Goal: Transaction & Acquisition: Obtain resource

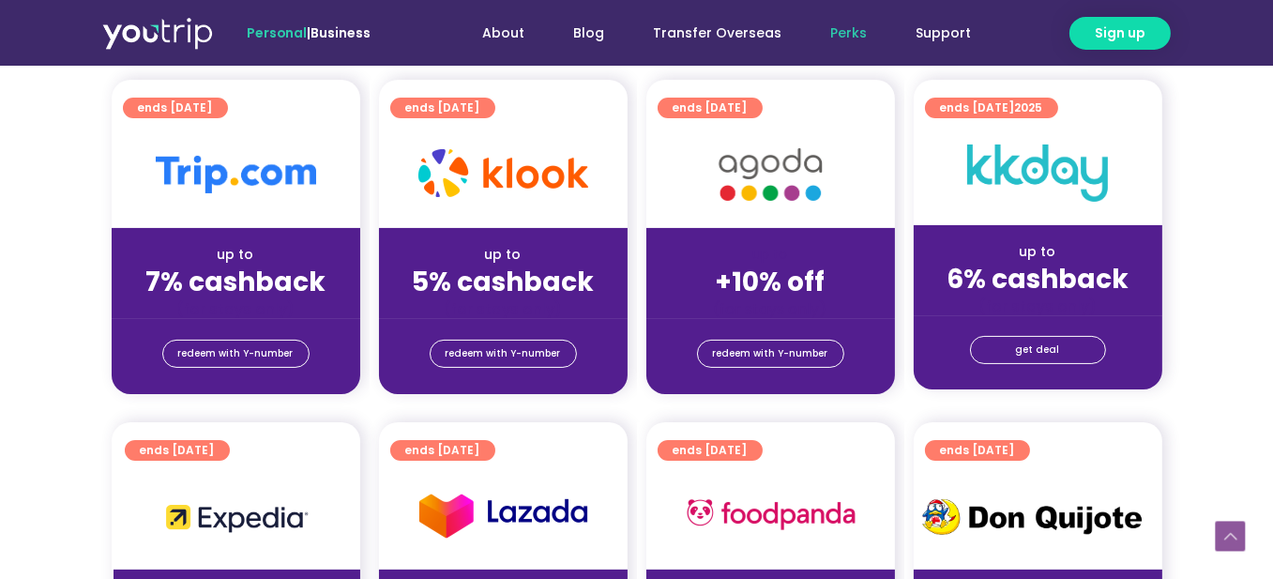
scroll to position [375, 0]
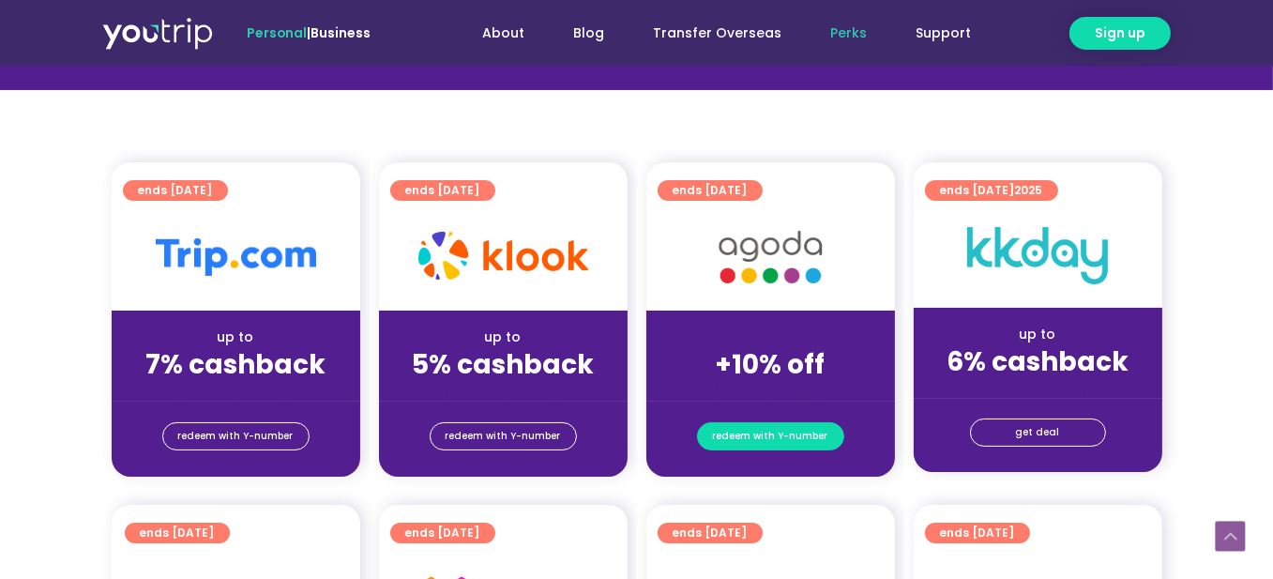
click at [765, 432] on span "redeem with Y-number" at bounding box center [770, 436] width 115 height 26
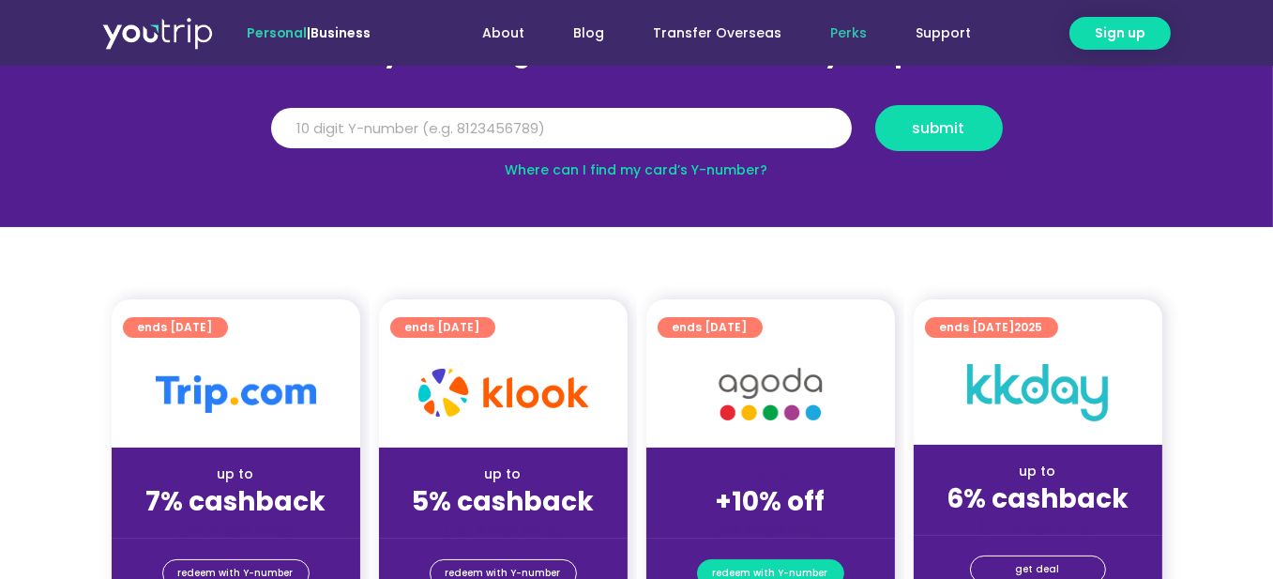
scroll to position [206, 0]
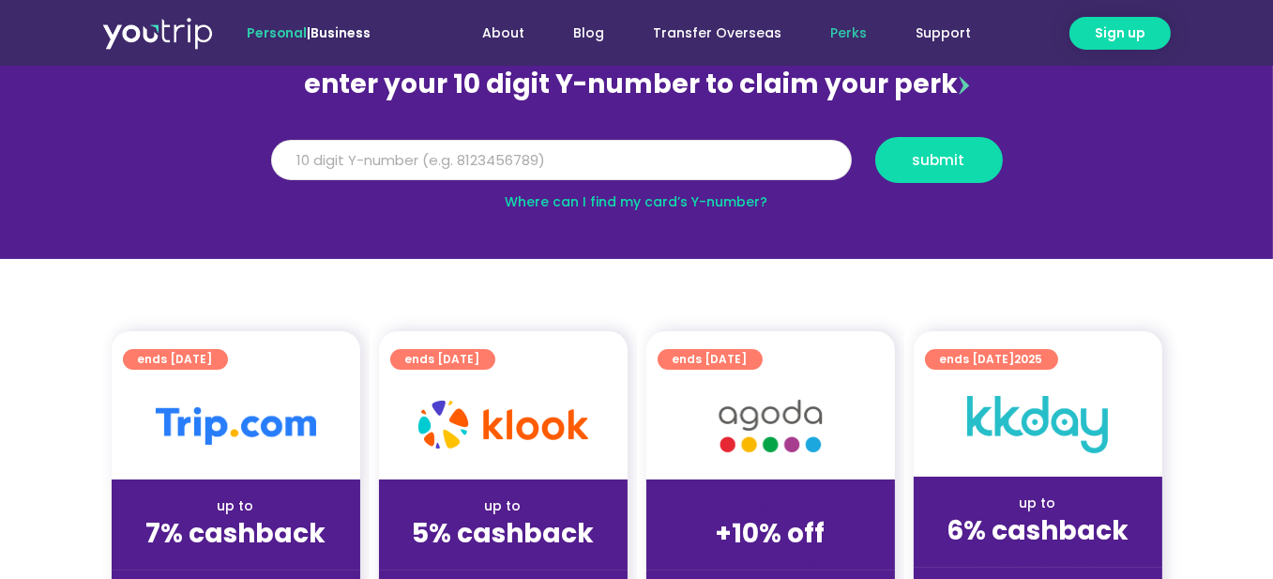
click at [752, 177] on input "Y Number" at bounding box center [561, 160] width 581 height 41
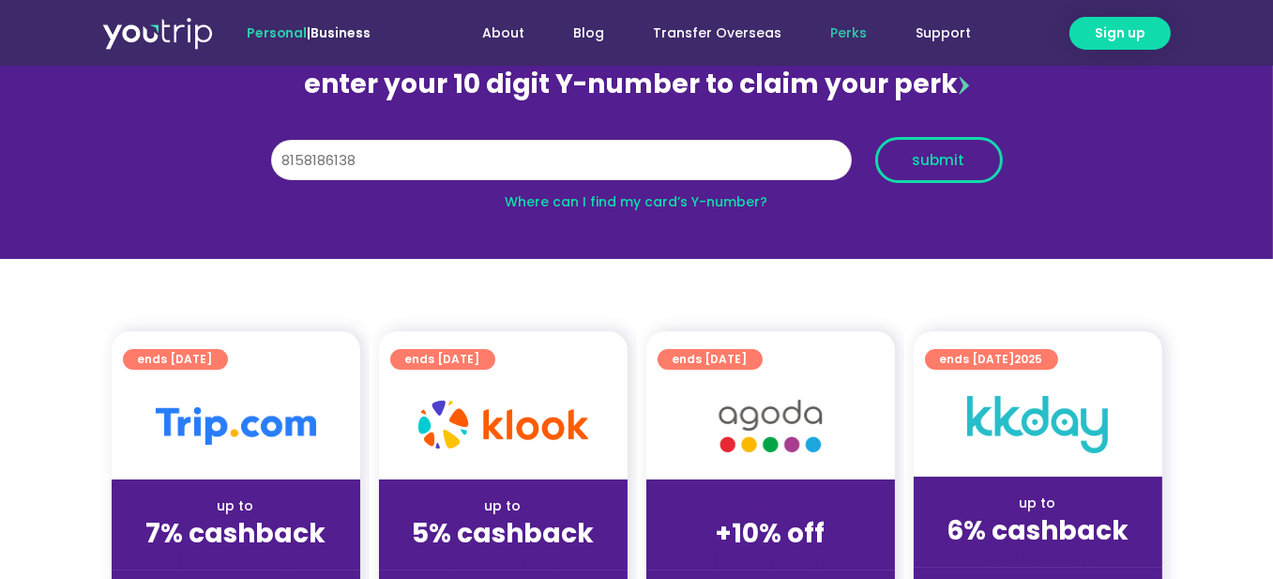
type input "8158186138"
click at [935, 154] on span "submit" at bounding box center [939, 160] width 53 height 14
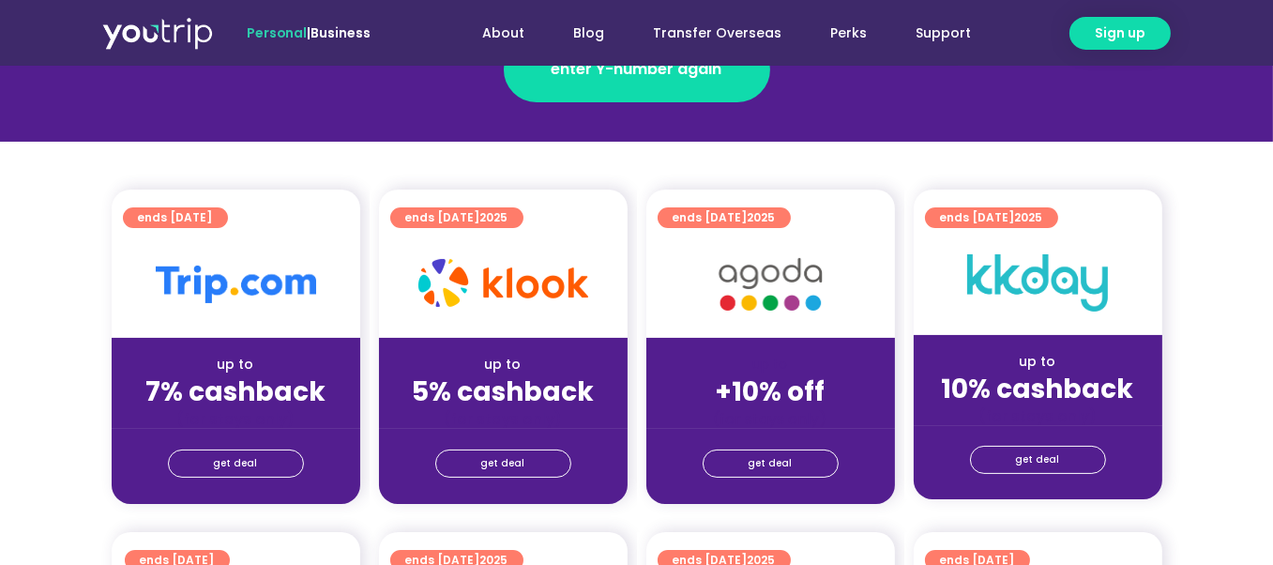
scroll to position [375, 0]
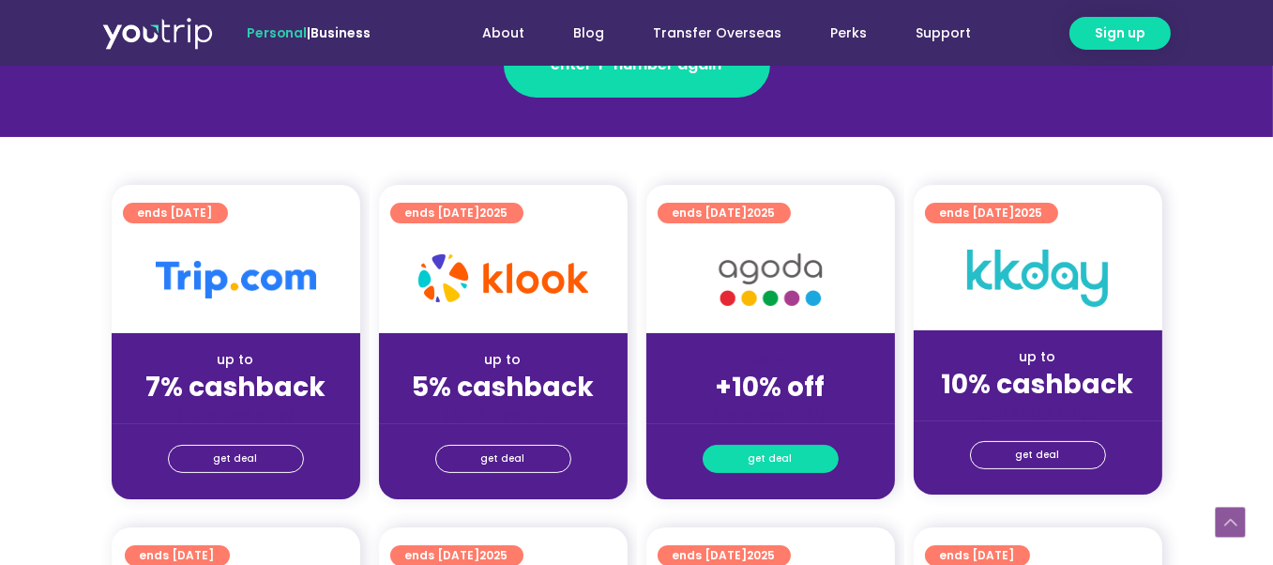
click at [738, 463] on link "get deal" at bounding box center [771, 459] width 136 height 28
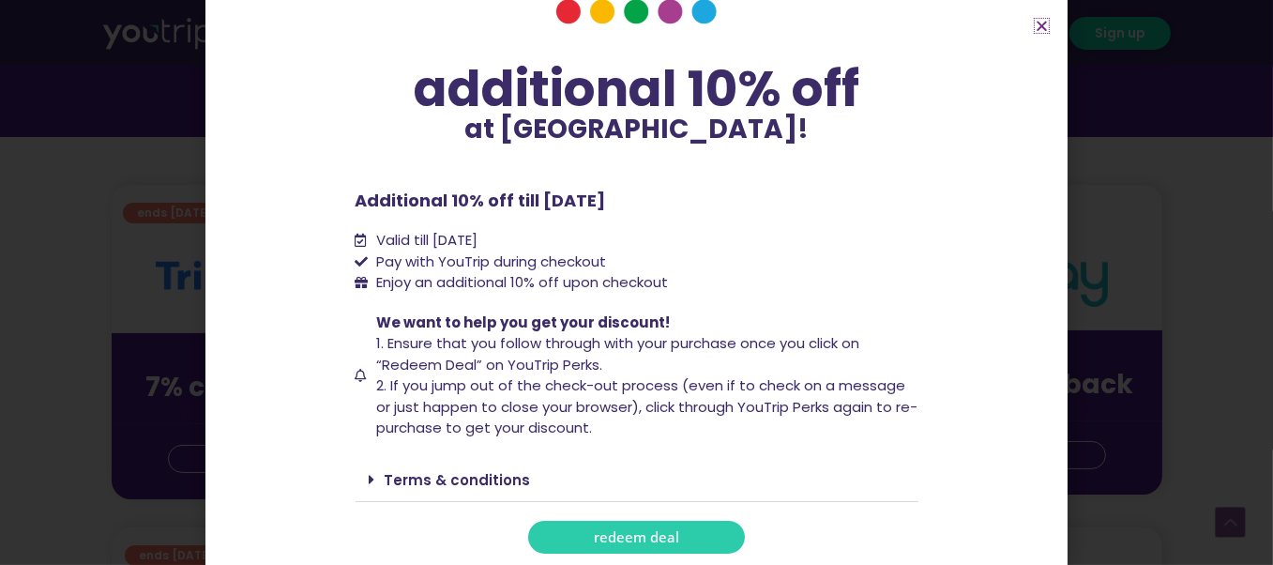
scroll to position [110, 0]
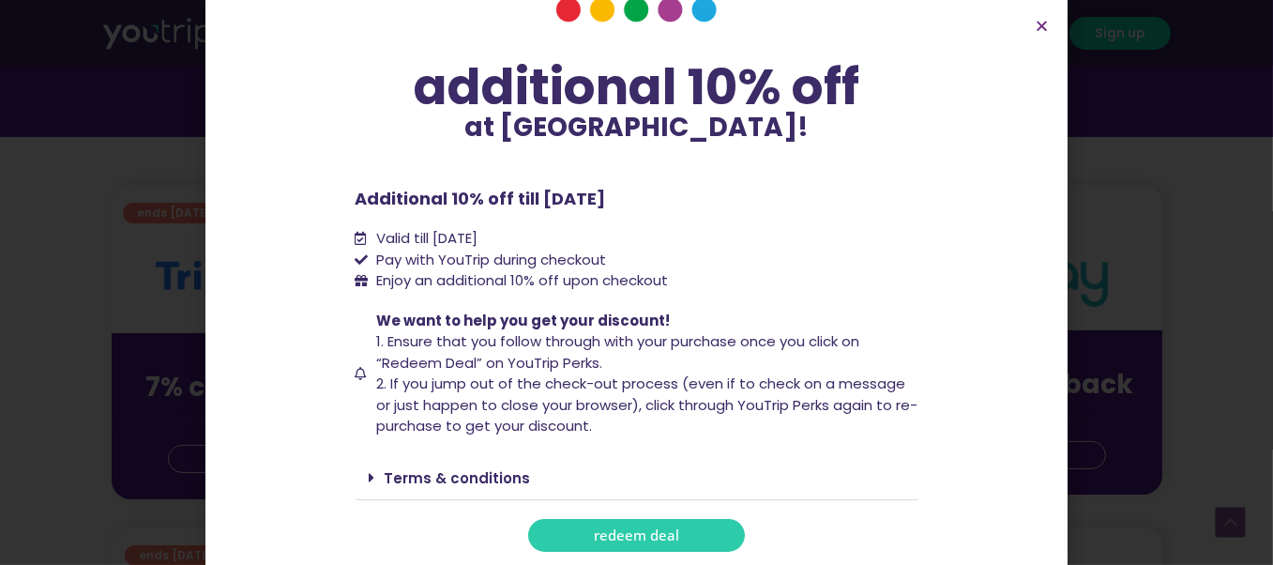
click at [673, 535] on link "redeem deal" at bounding box center [636, 535] width 217 height 33
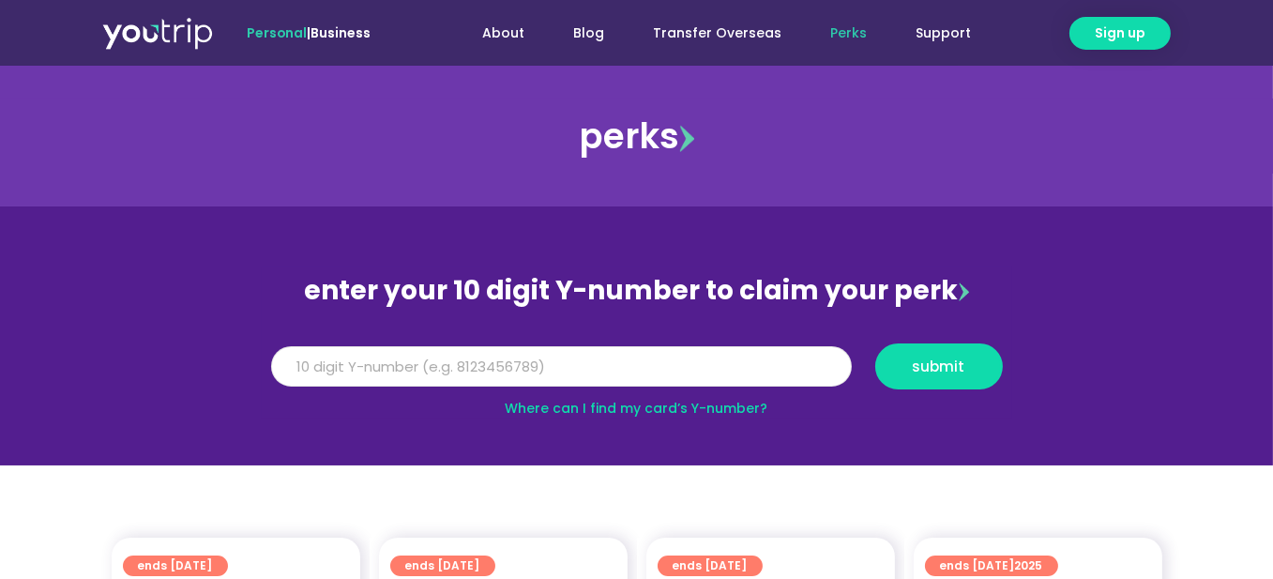
click at [610, 370] on input "Y Number" at bounding box center [561, 366] width 581 height 41
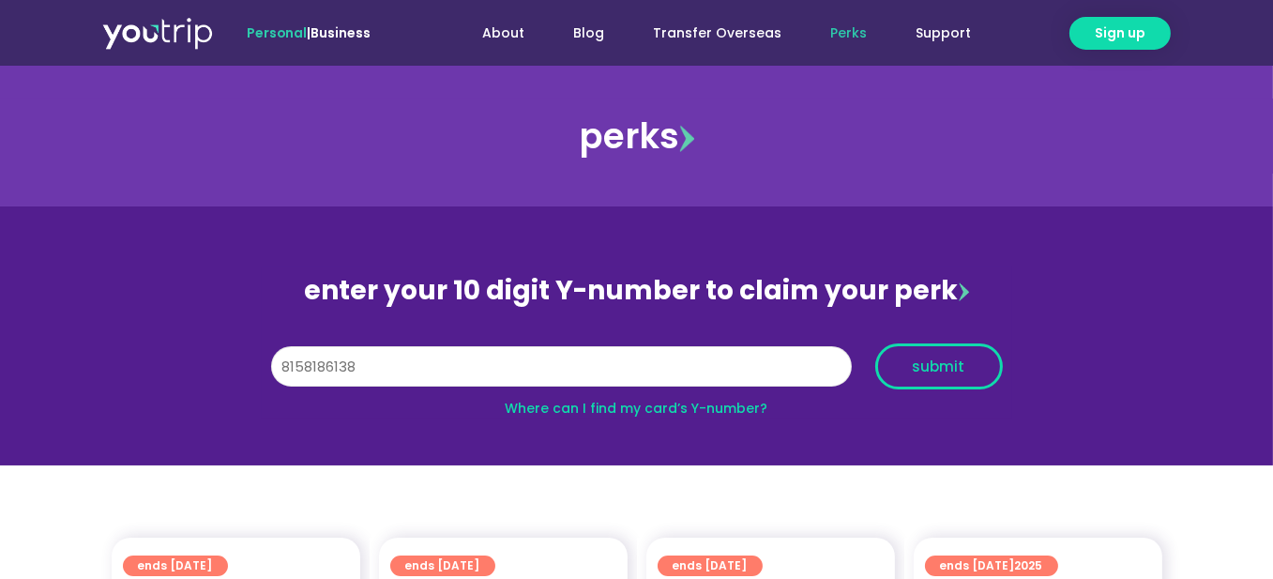
type input "8158186138"
click at [915, 365] on span "submit" at bounding box center [939, 366] width 53 height 14
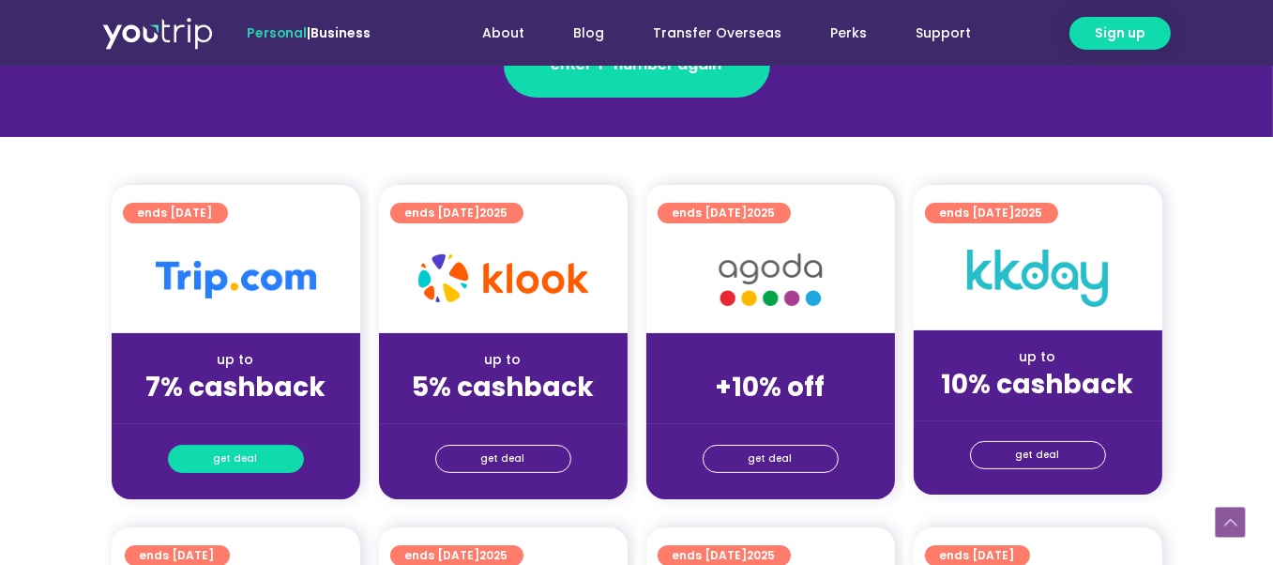
click at [222, 461] on span "get deal" at bounding box center [236, 459] width 44 height 26
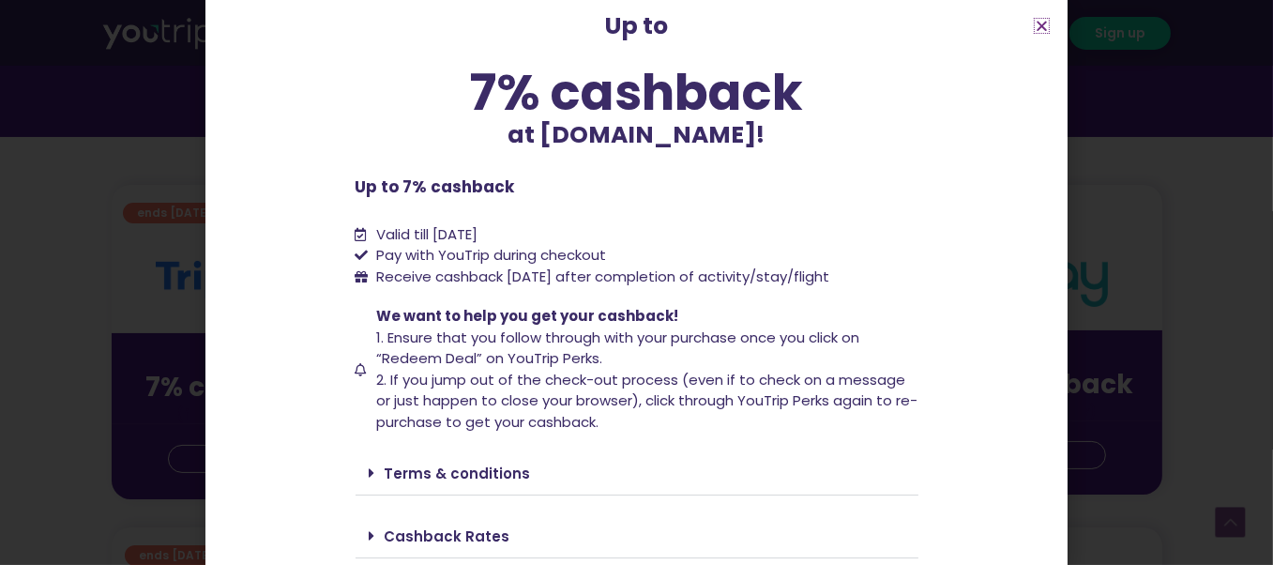
scroll to position [149, 0]
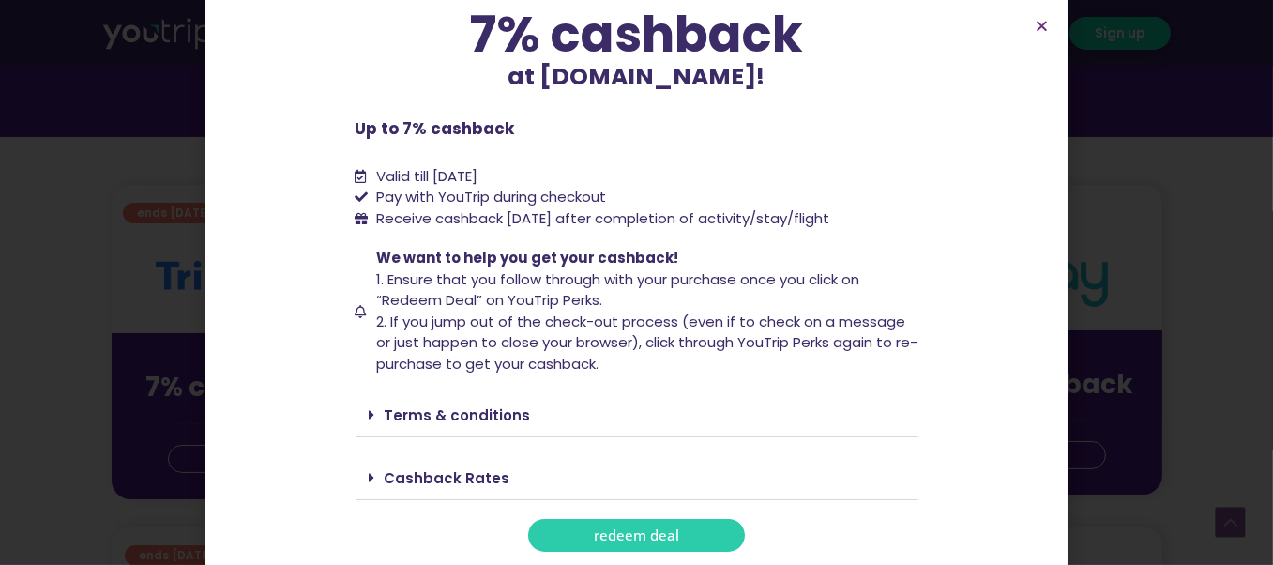
click at [449, 414] on link "Terms & conditions" at bounding box center [458, 415] width 146 height 20
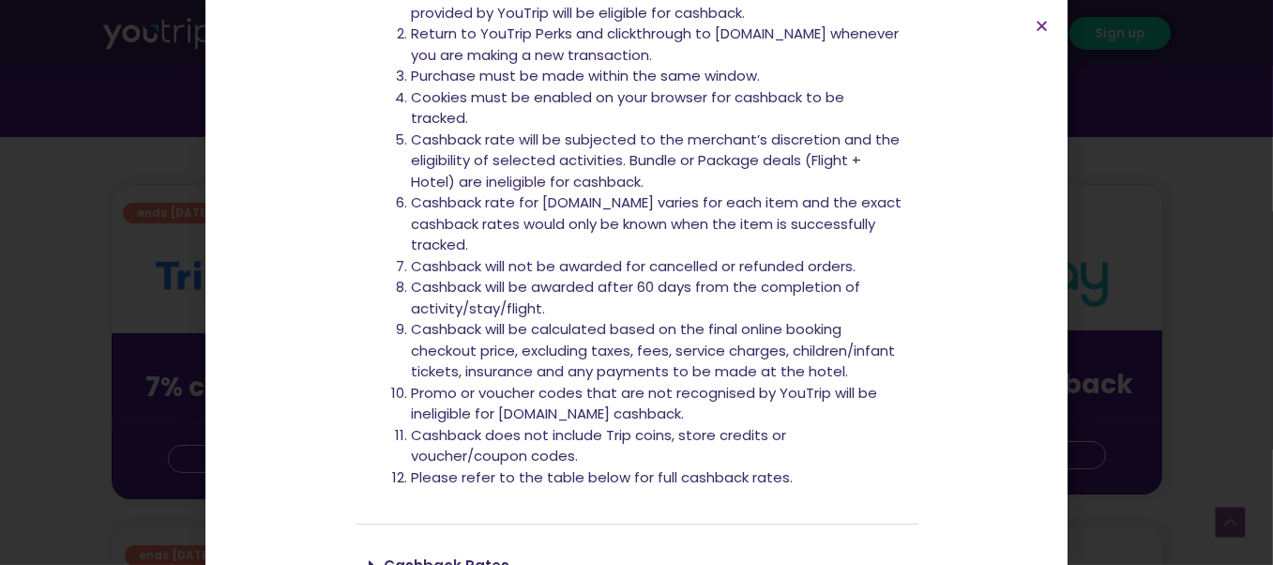
scroll to position [705, 0]
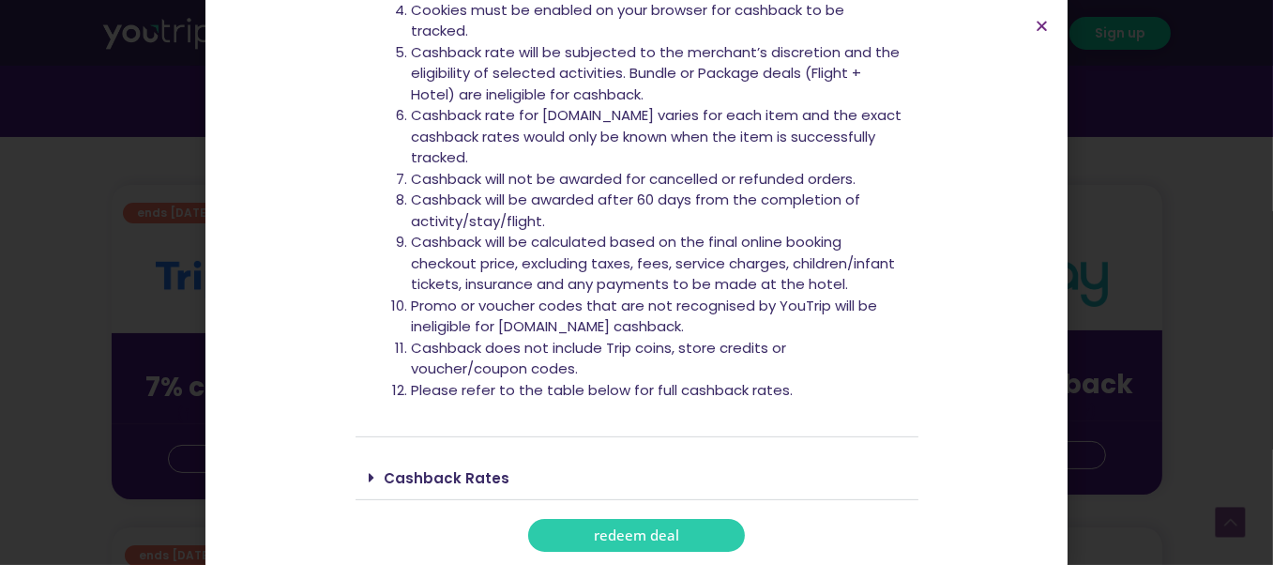
click at [644, 540] on span "redeem deal" at bounding box center [636, 535] width 85 height 14
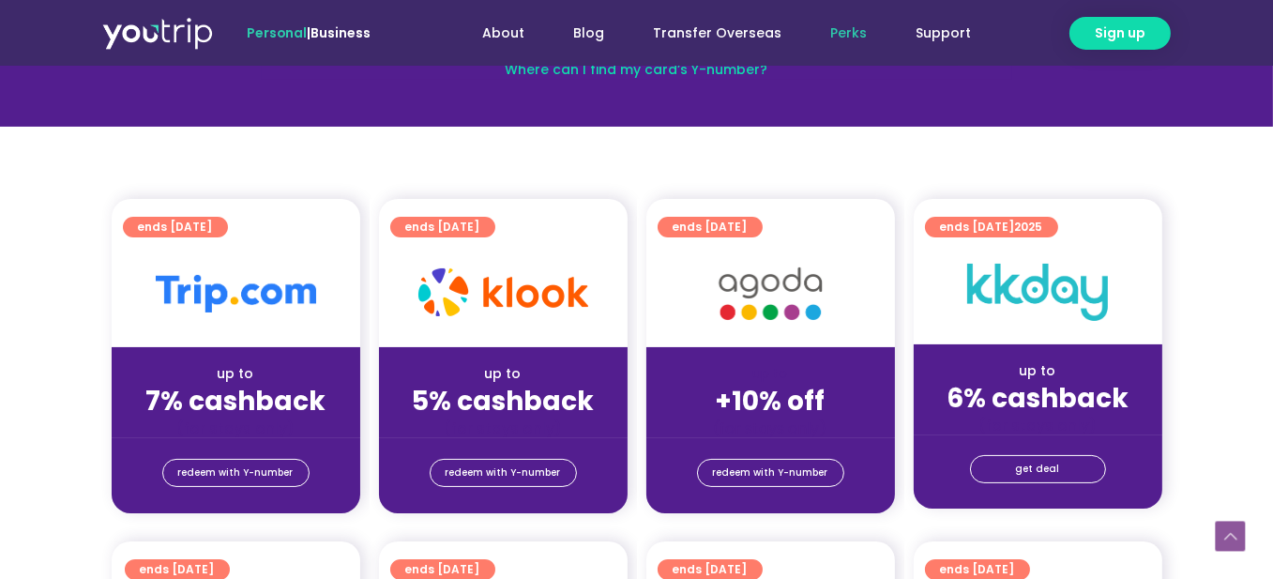
scroll to position [188, 0]
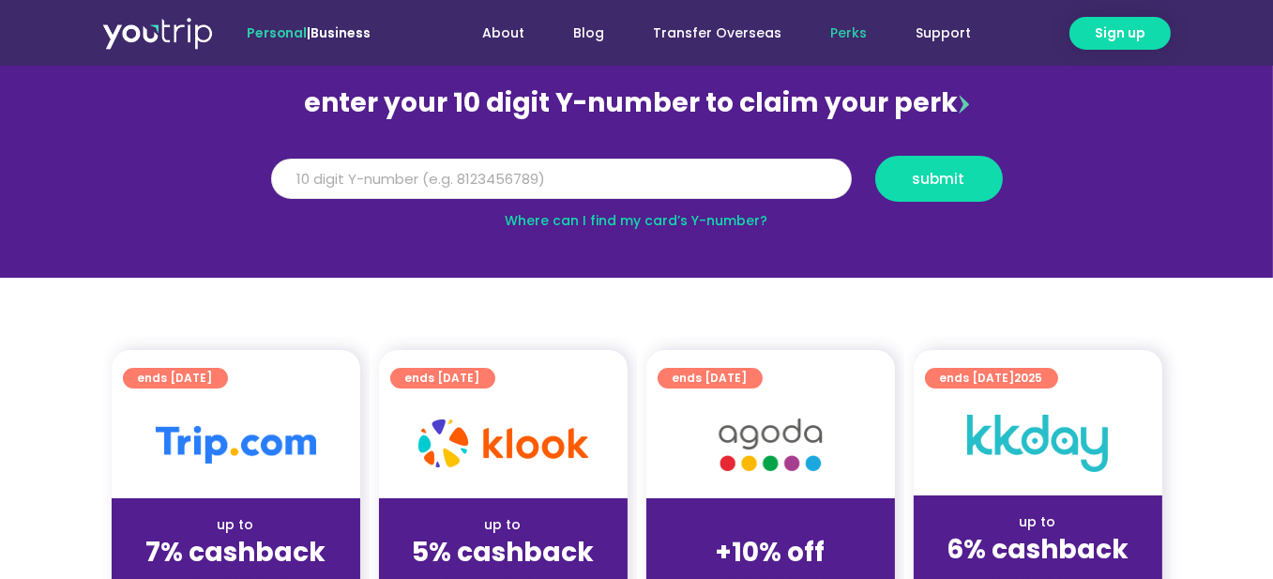
click at [628, 173] on input "Y Number" at bounding box center [561, 179] width 581 height 41
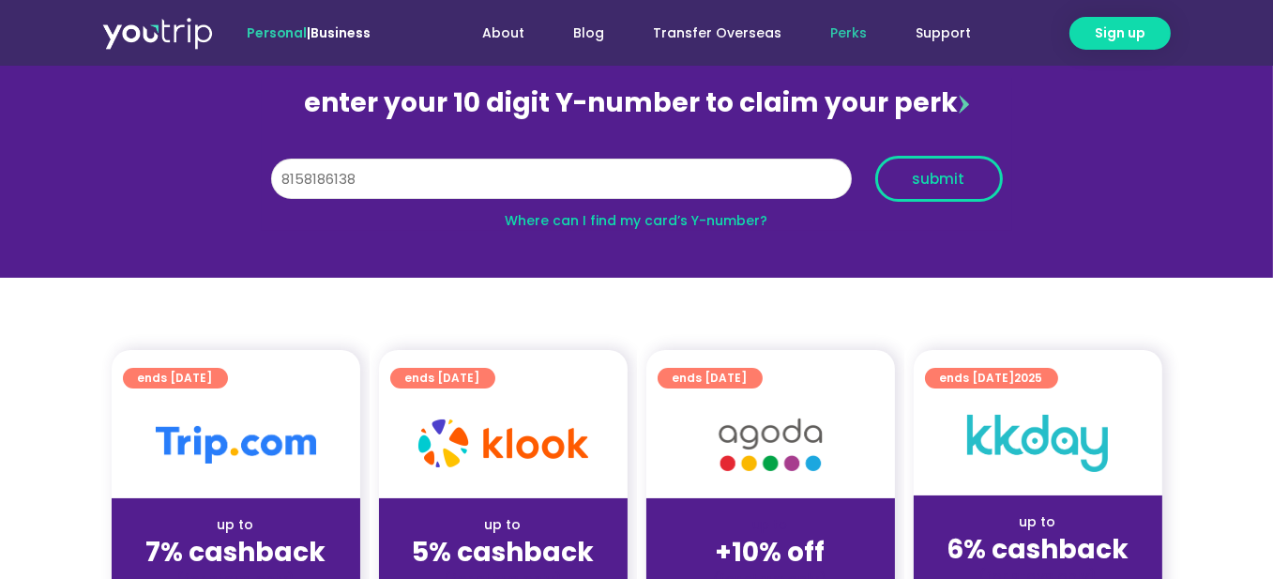
type input "8158186138"
click at [943, 182] on span "submit" at bounding box center [939, 179] width 53 height 14
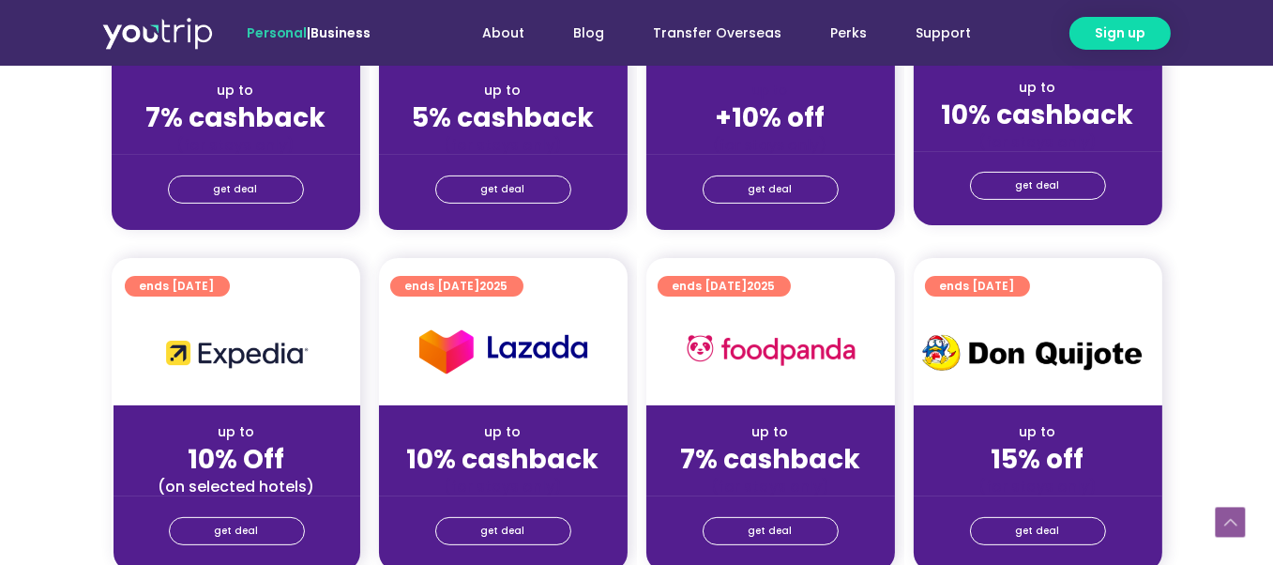
scroll to position [657, 0]
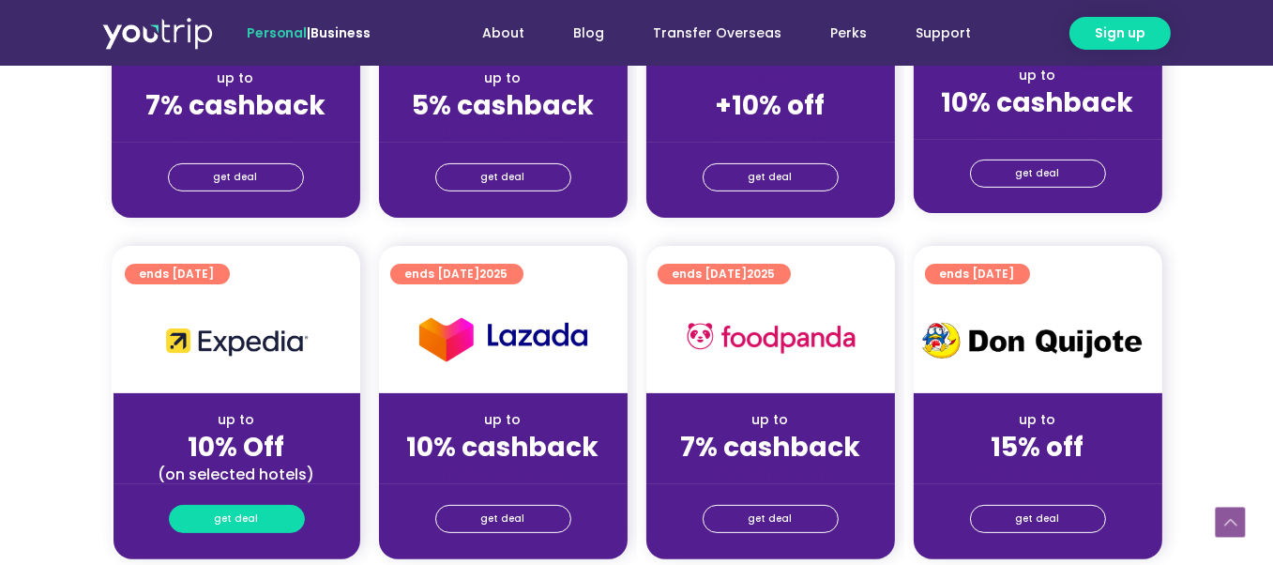
click at [234, 526] on span "get deal" at bounding box center [237, 519] width 44 height 26
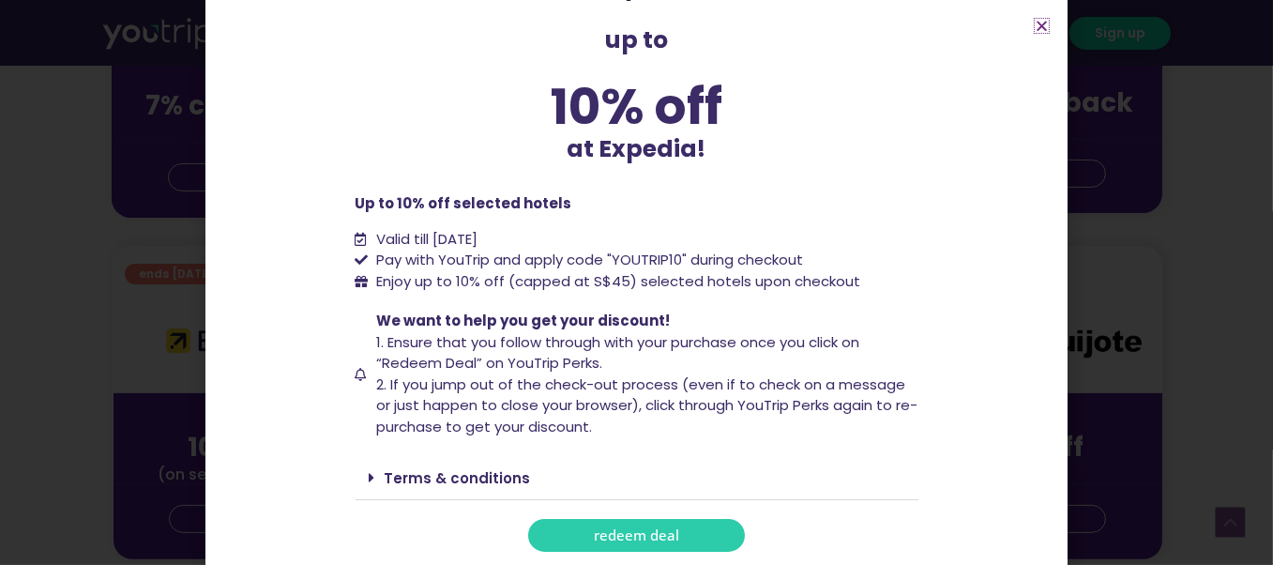
scroll to position [750, 0]
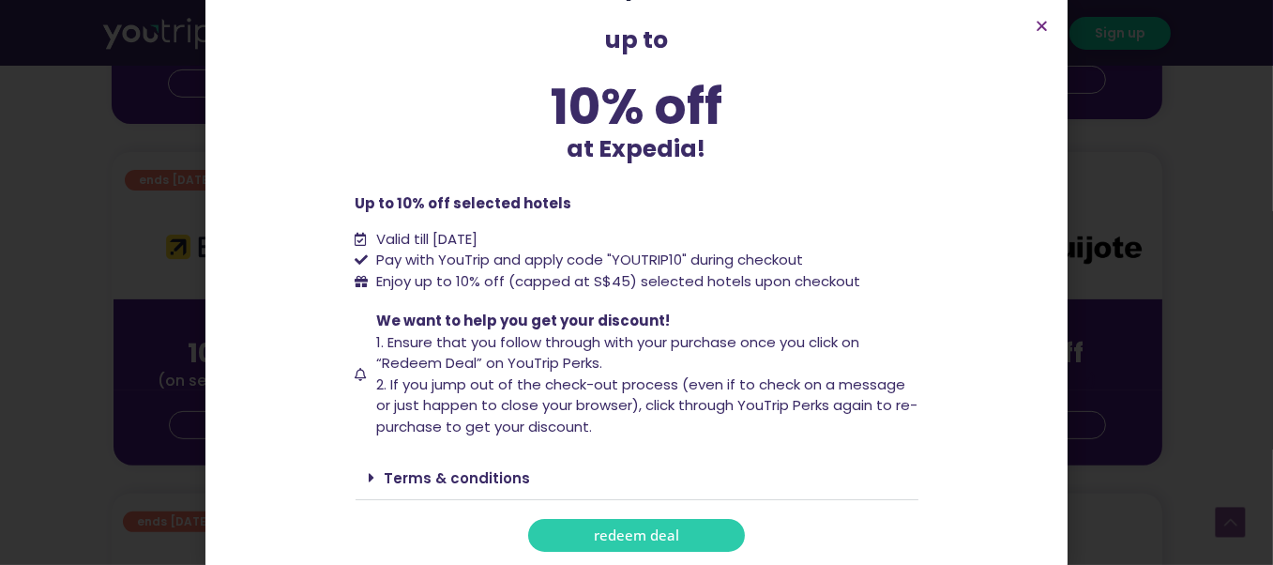
click at [471, 479] on link "Terms & conditions" at bounding box center [458, 478] width 146 height 20
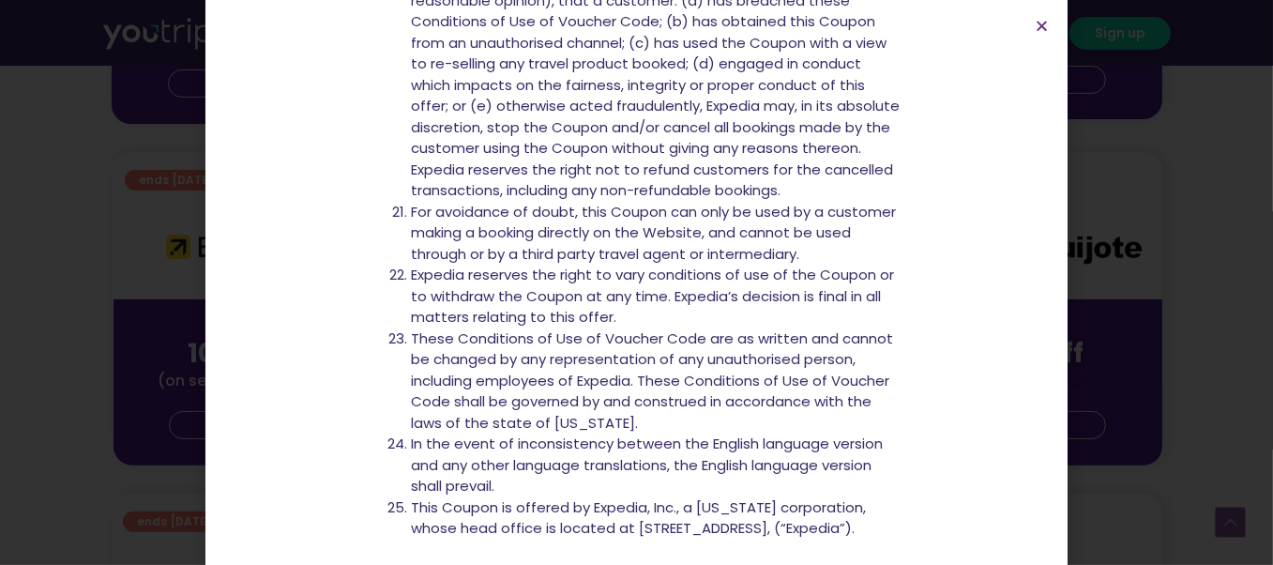
scroll to position [2249, 0]
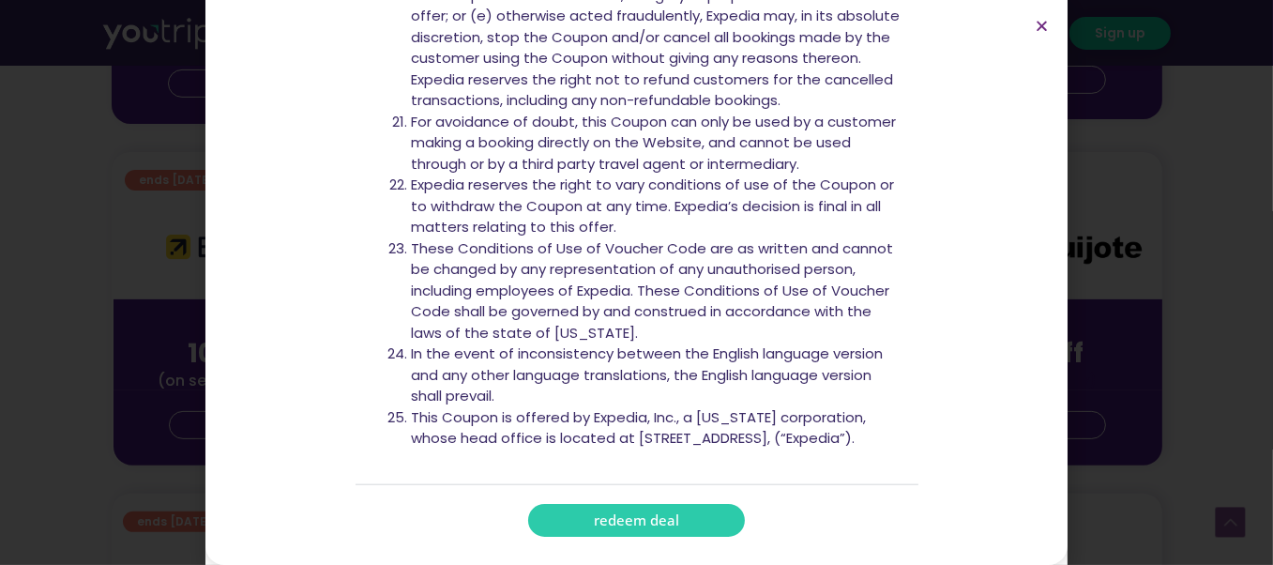
click at [659, 537] on link "redeem deal" at bounding box center [636, 520] width 217 height 33
click at [660, 527] on span "redeem deal" at bounding box center [636, 520] width 85 height 14
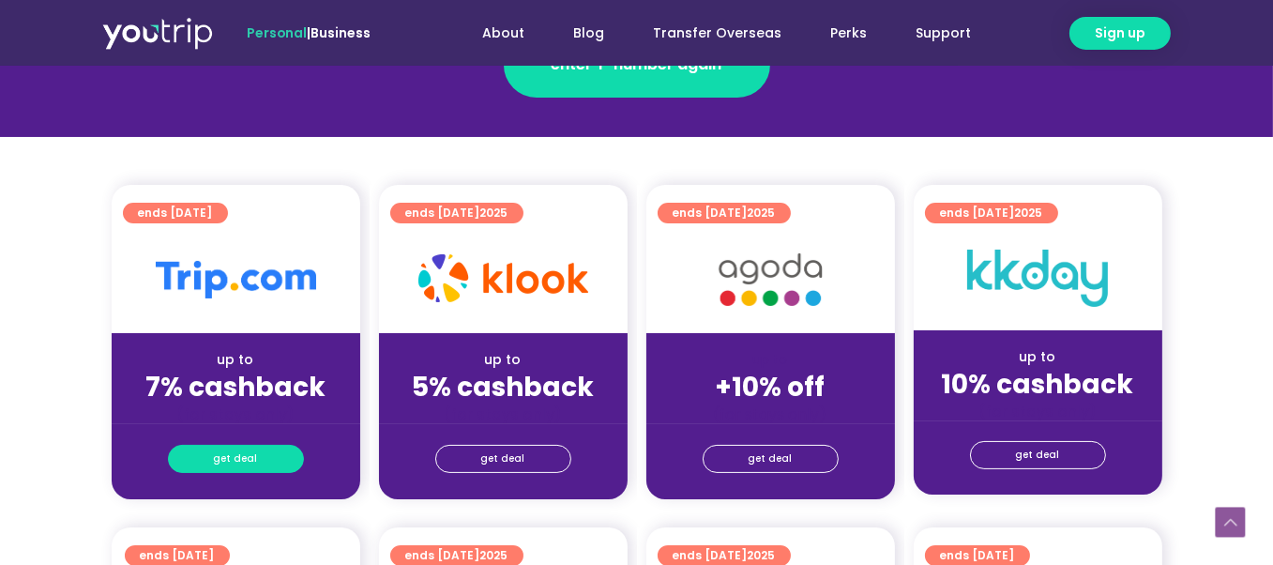
click at [281, 455] on link "get deal" at bounding box center [236, 459] width 136 height 28
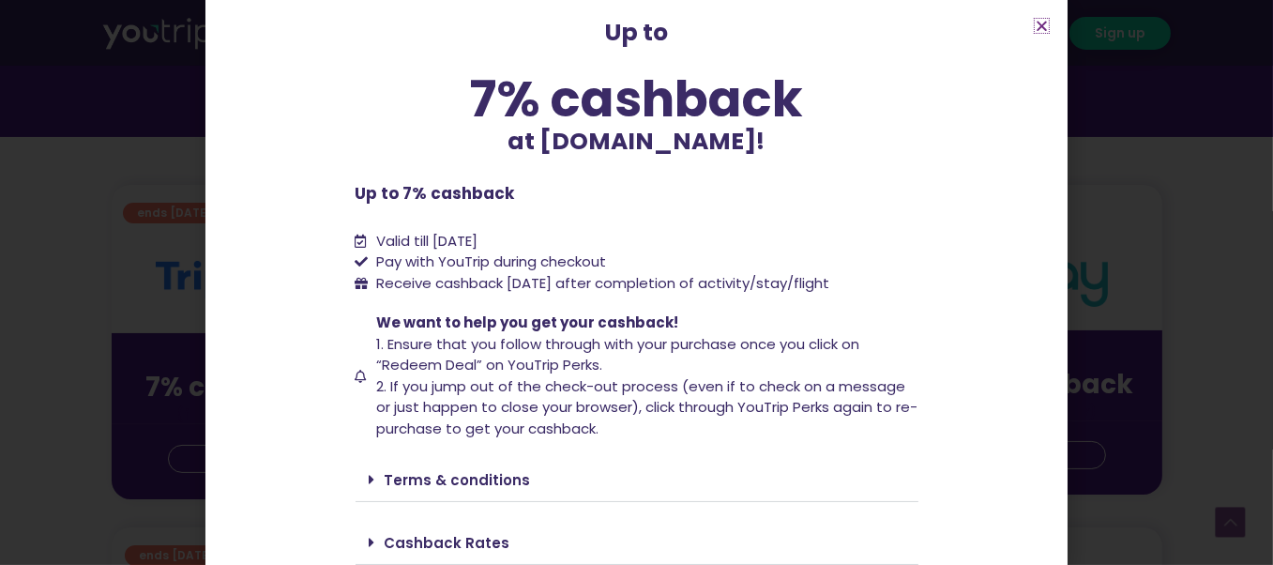
scroll to position [149, 0]
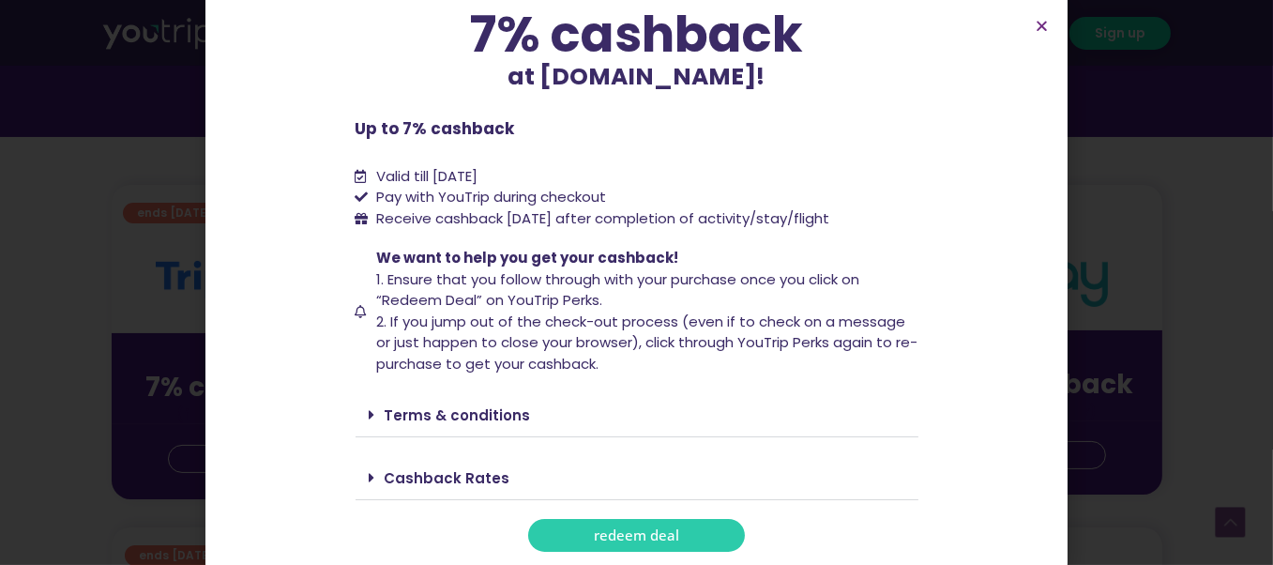
click at [628, 529] on span "redeem deal" at bounding box center [636, 535] width 85 height 14
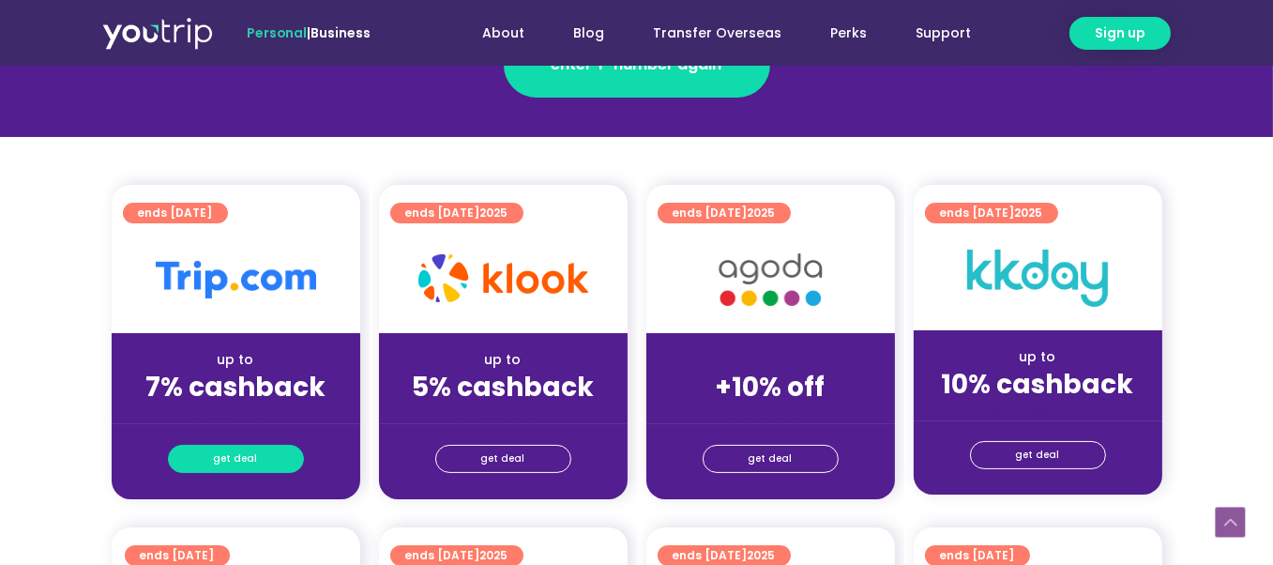
click at [266, 459] on link "get deal" at bounding box center [236, 459] width 136 height 28
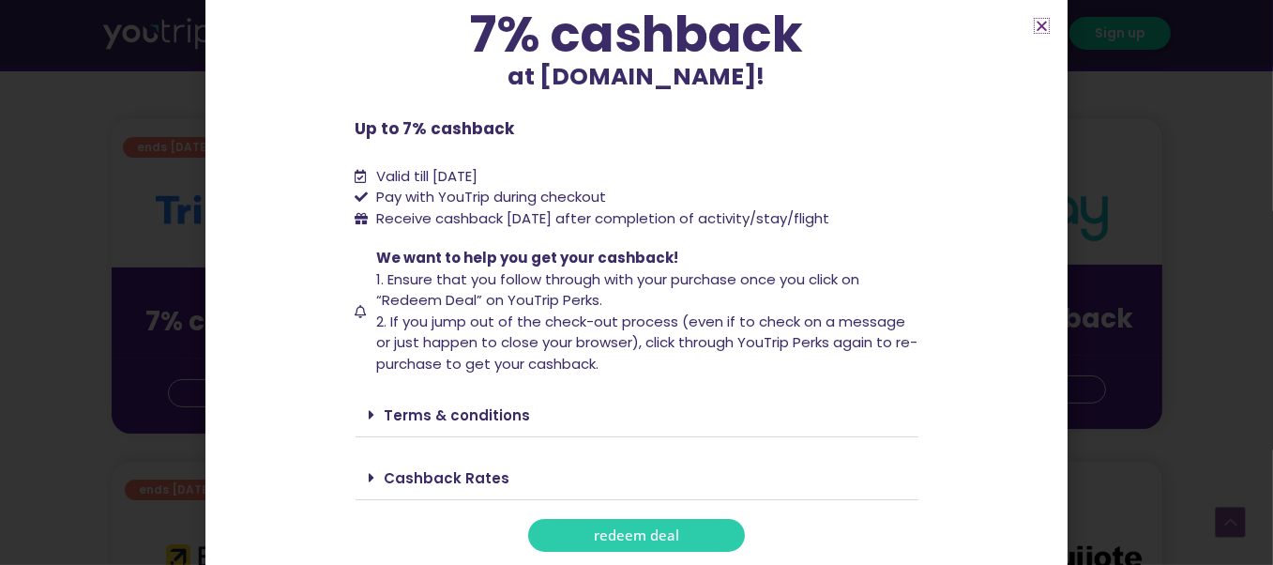
scroll to position [469, 0]
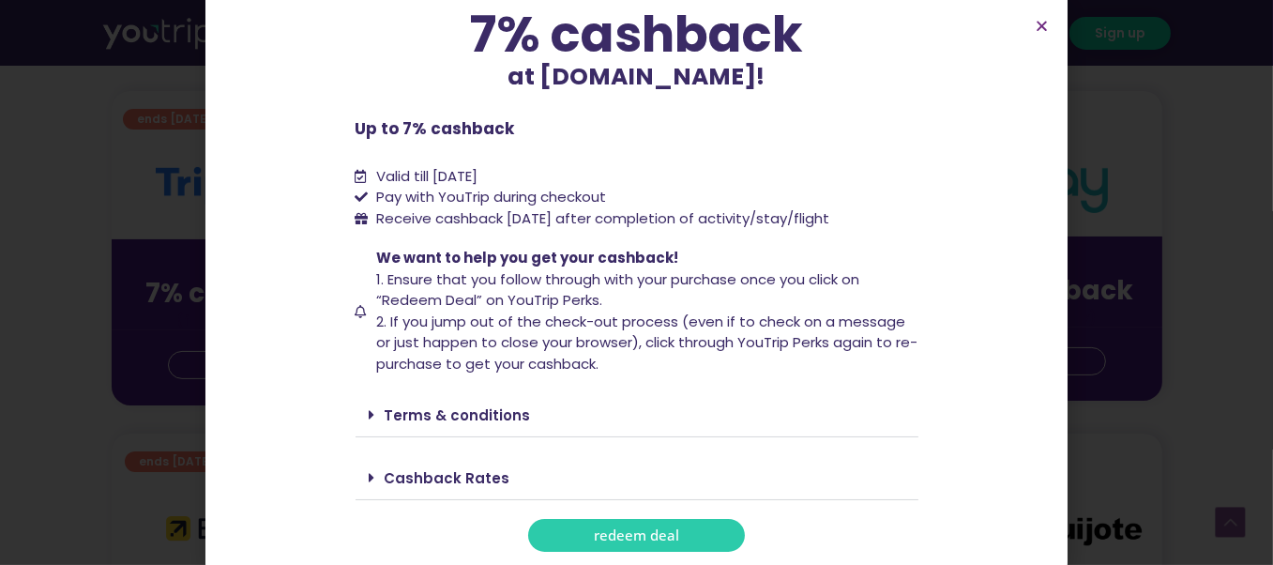
click at [475, 412] on link "Terms & conditions" at bounding box center [458, 415] width 146 height 20
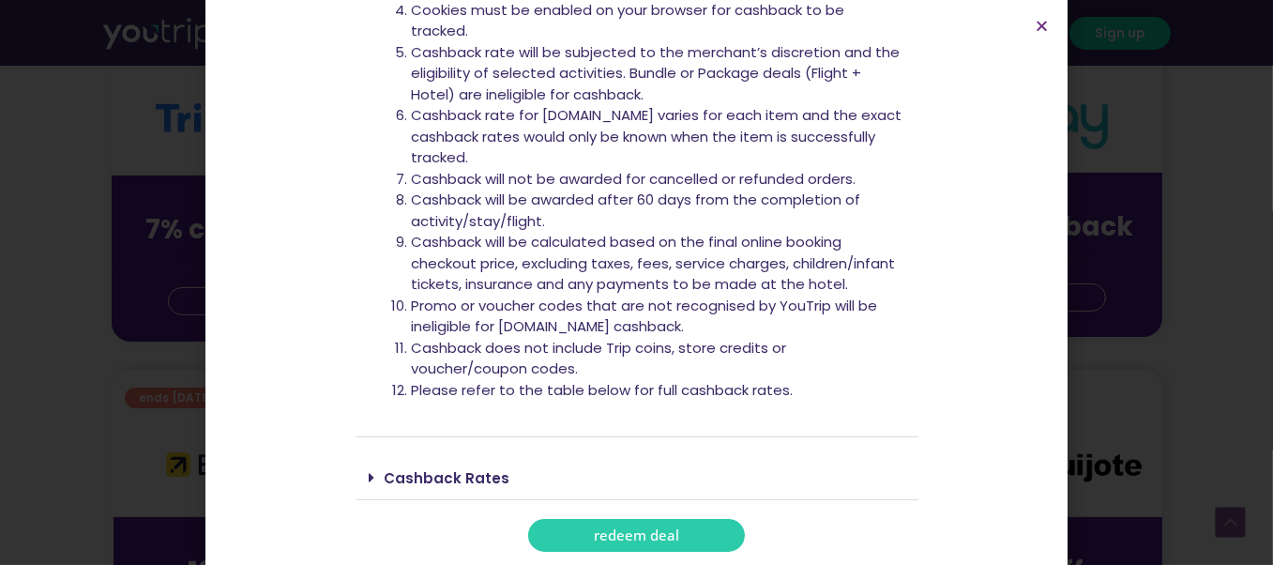
scroll to position [563, 0]
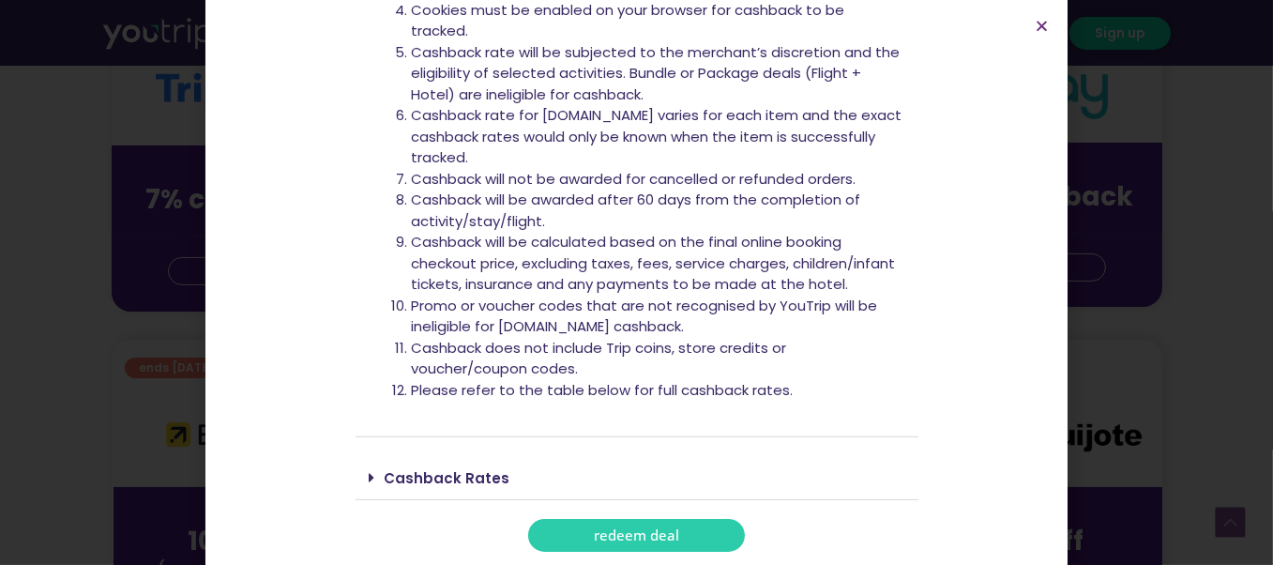
click at [473, 475] on link "Cashback Rates" at bounding box center [448, 478] width 126 height 20
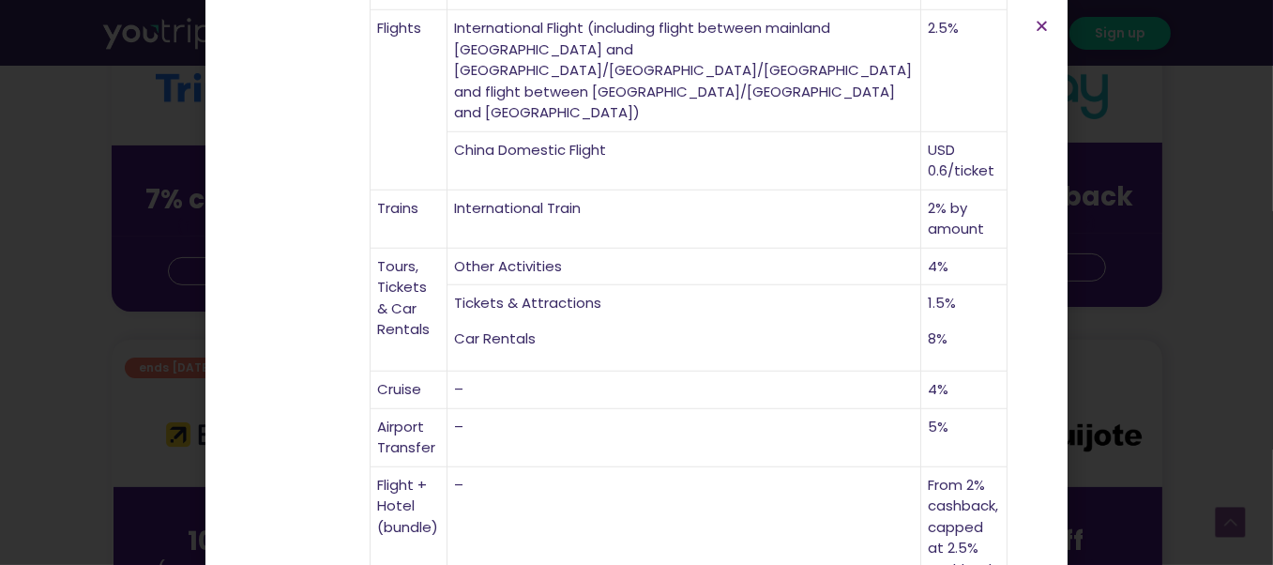
scroll to position [1320, 0]
